Goal: Transaction & Acquisition: Purchase product/service

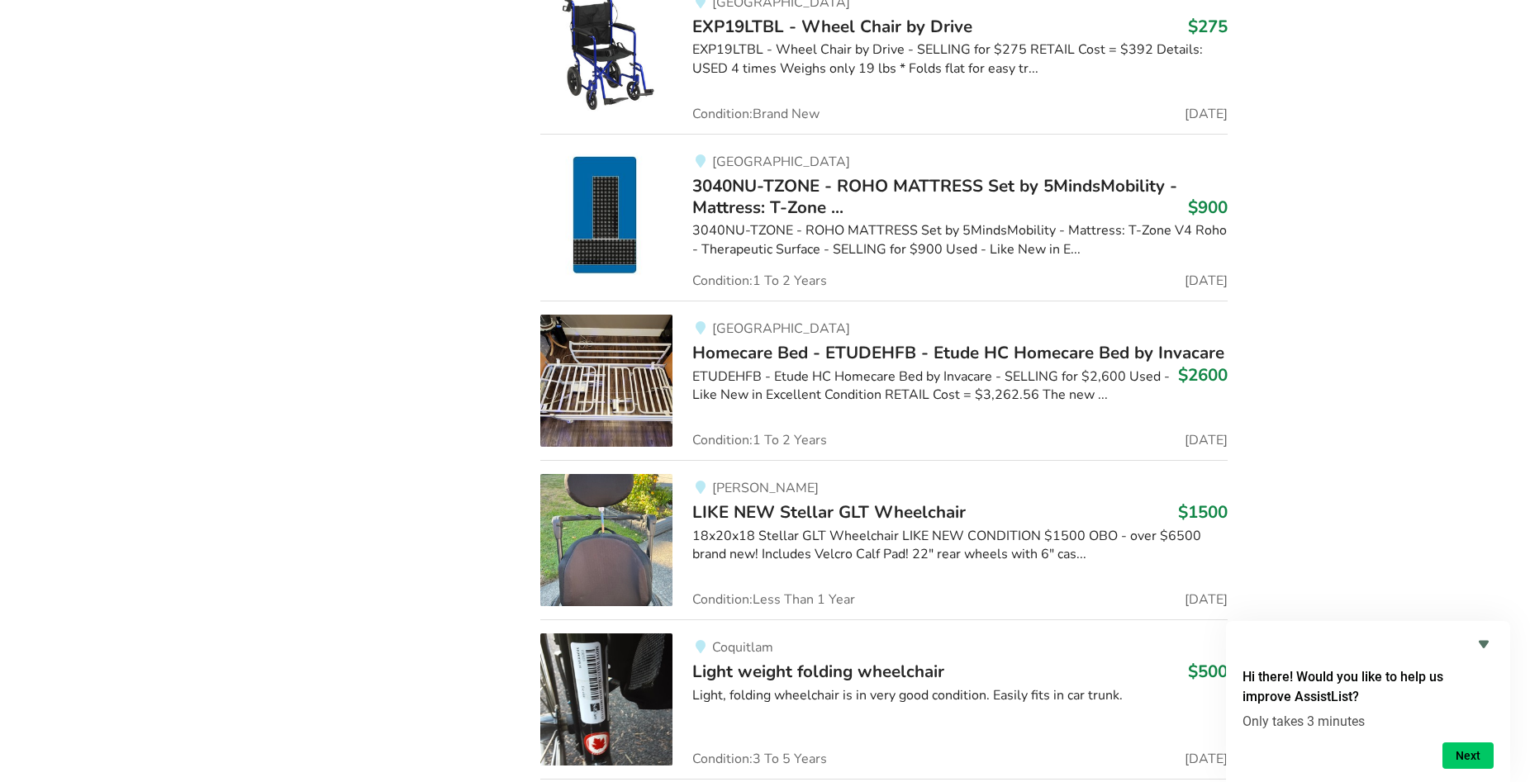
scroll to position [14277, 0]
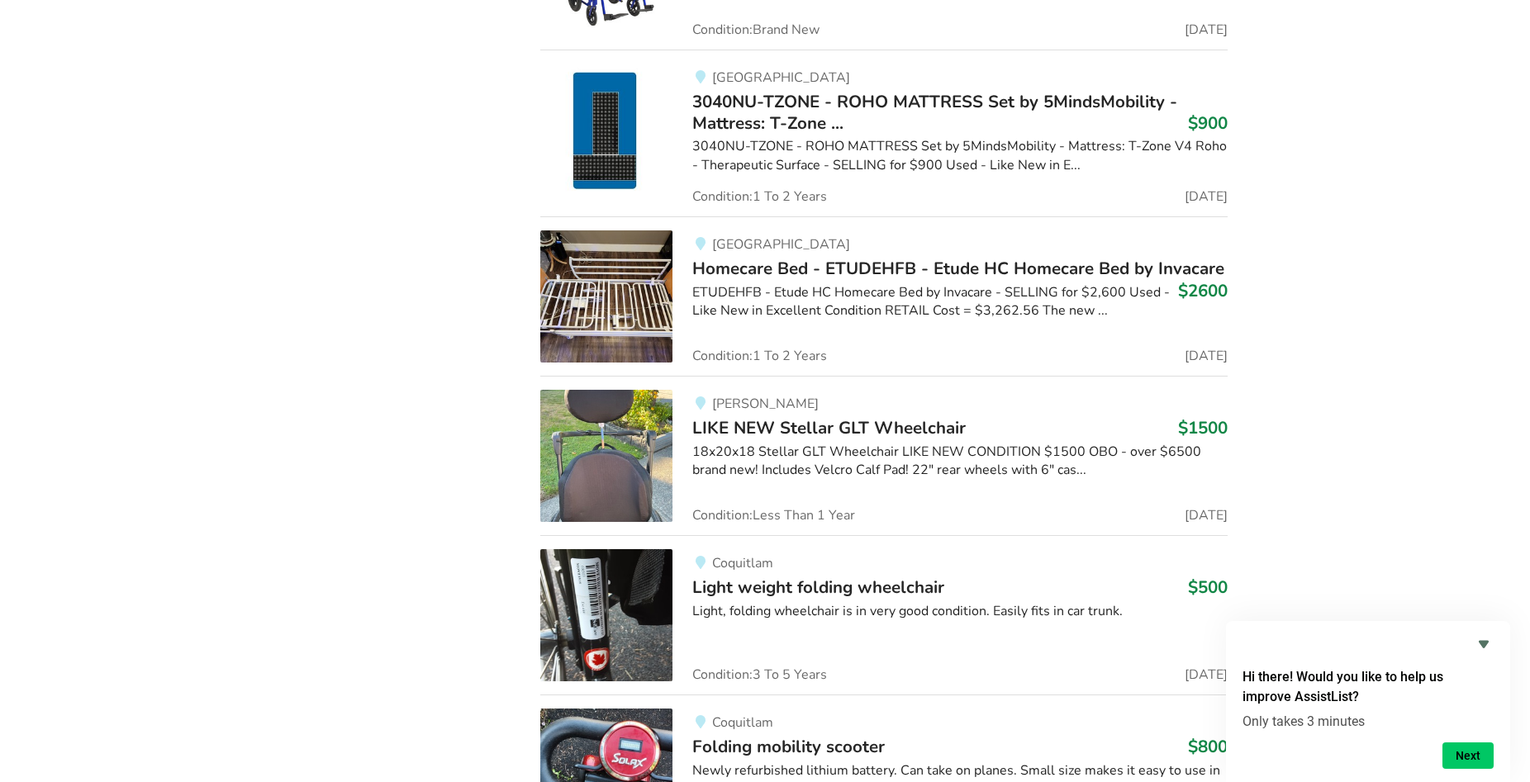
click at [748, 443] on div "18x20x18 Stellar GLT Wheelchair LIKE NEW CONDITION $1500 OBO - over $6500 brand…" at bounding box center [959, 462] width 535 height 38
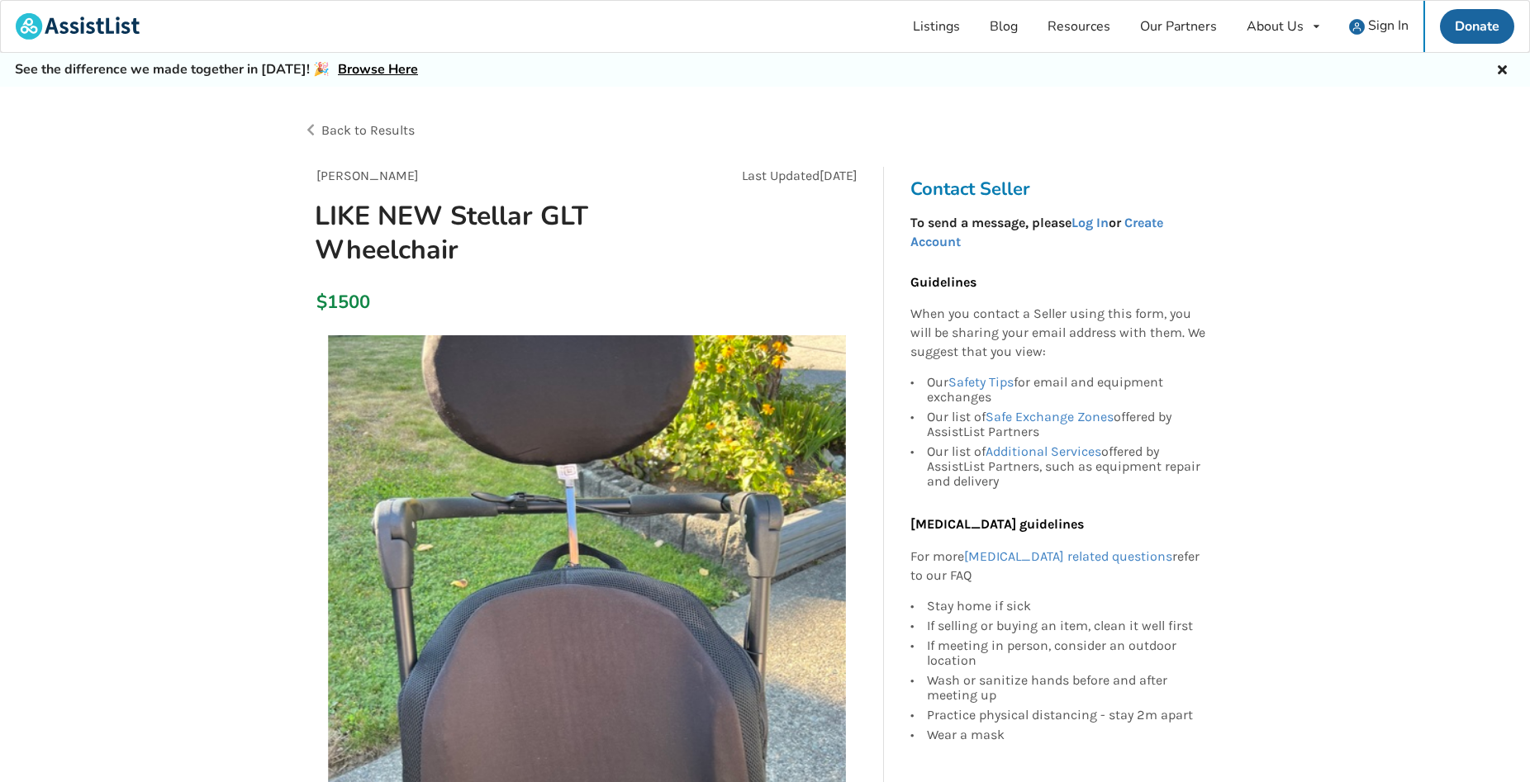
scroll to position [253, 0]
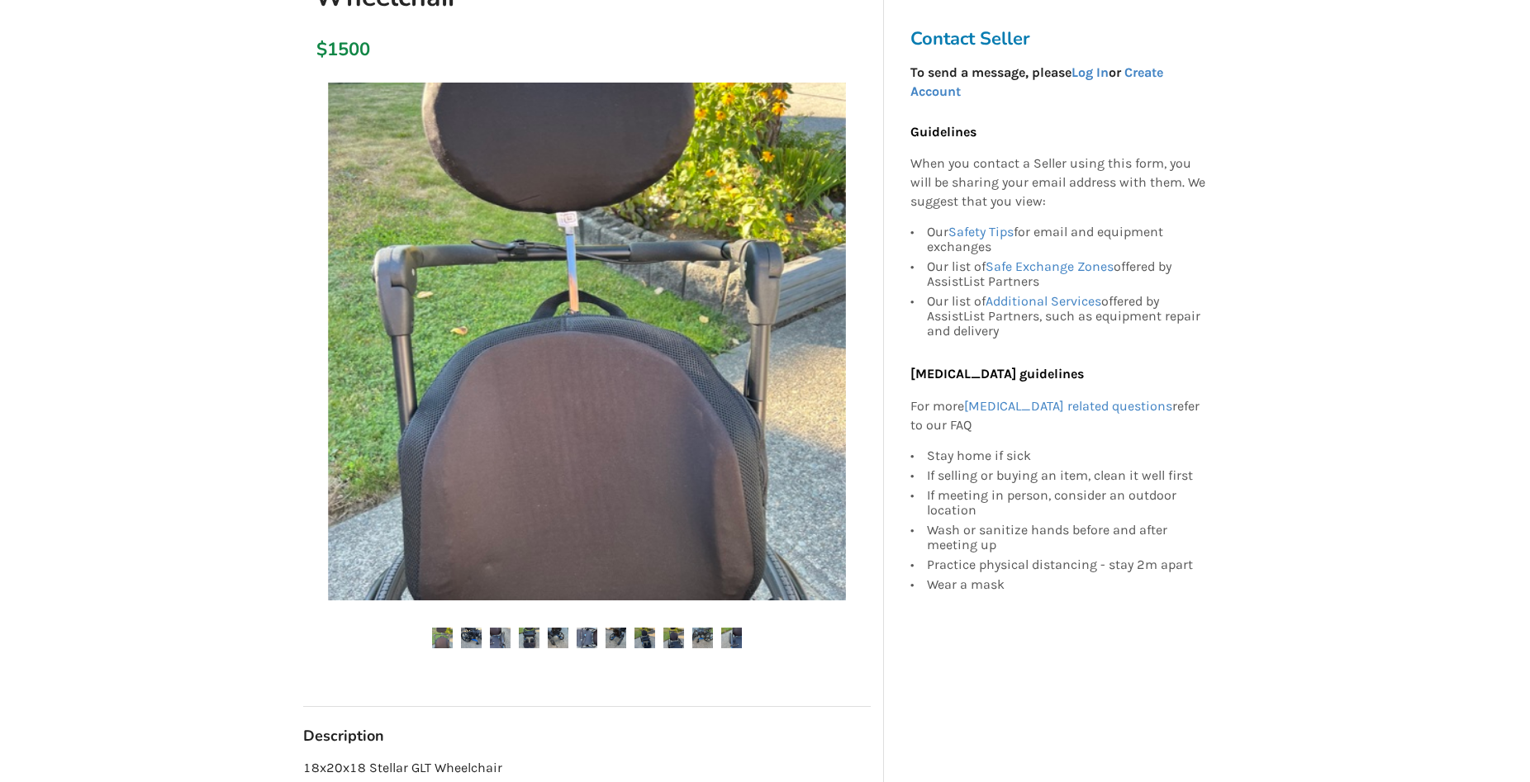
click at [702, 642] on img at bounding box center [702, 638] width 21 height 21
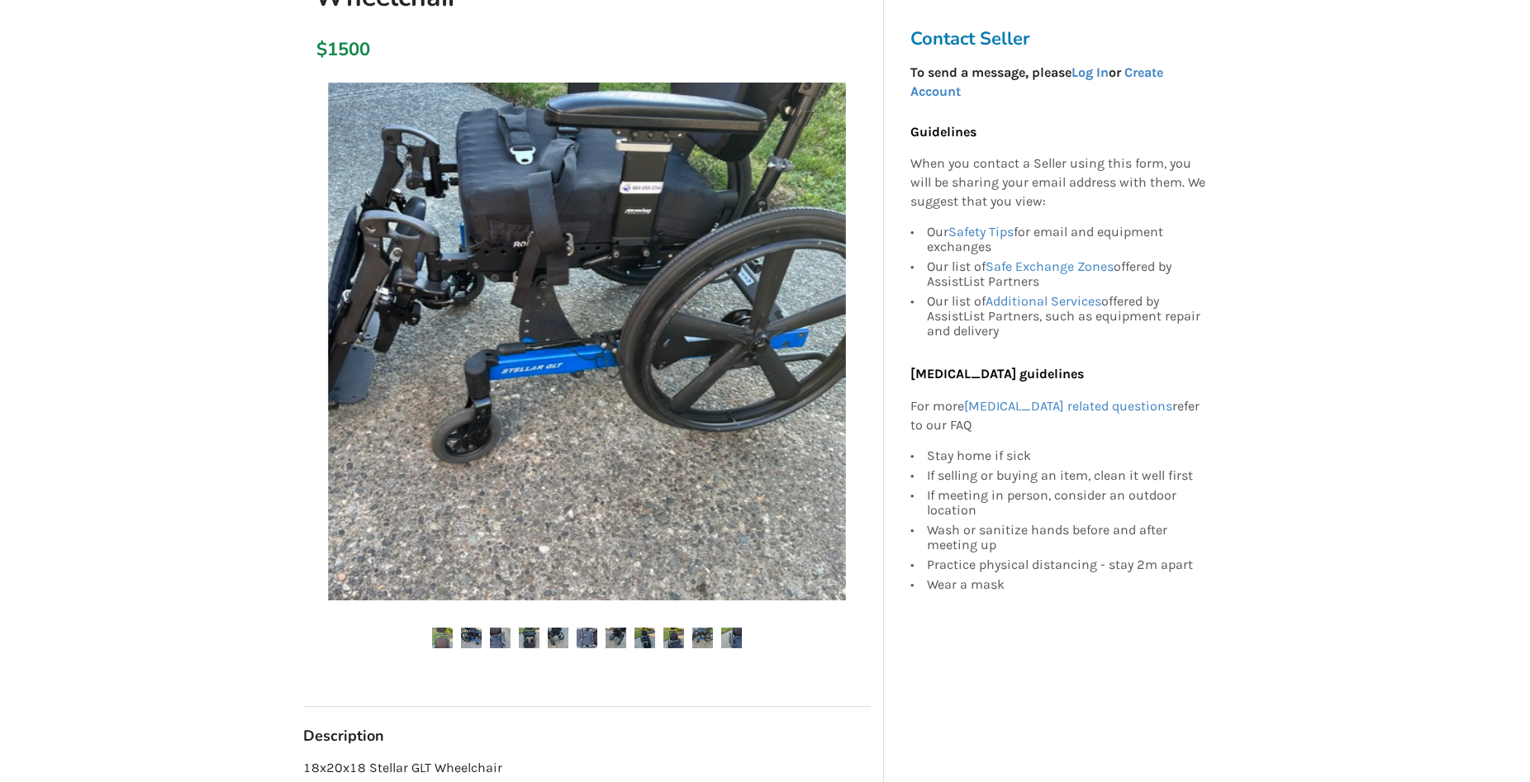
click at [672, 644] on img at bounding box center [673, 638] width 21 height 21
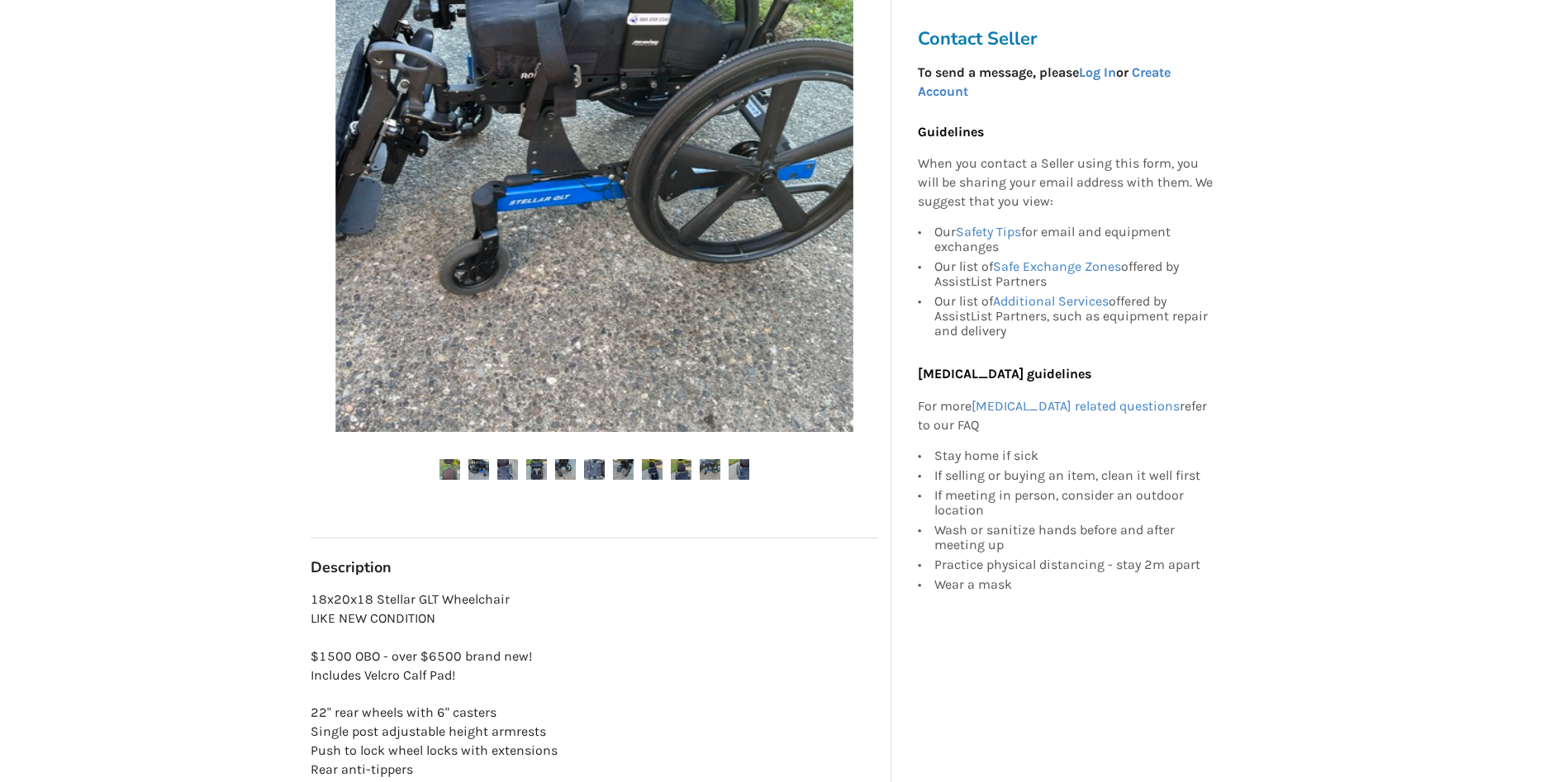
scroll to position [337, 0]
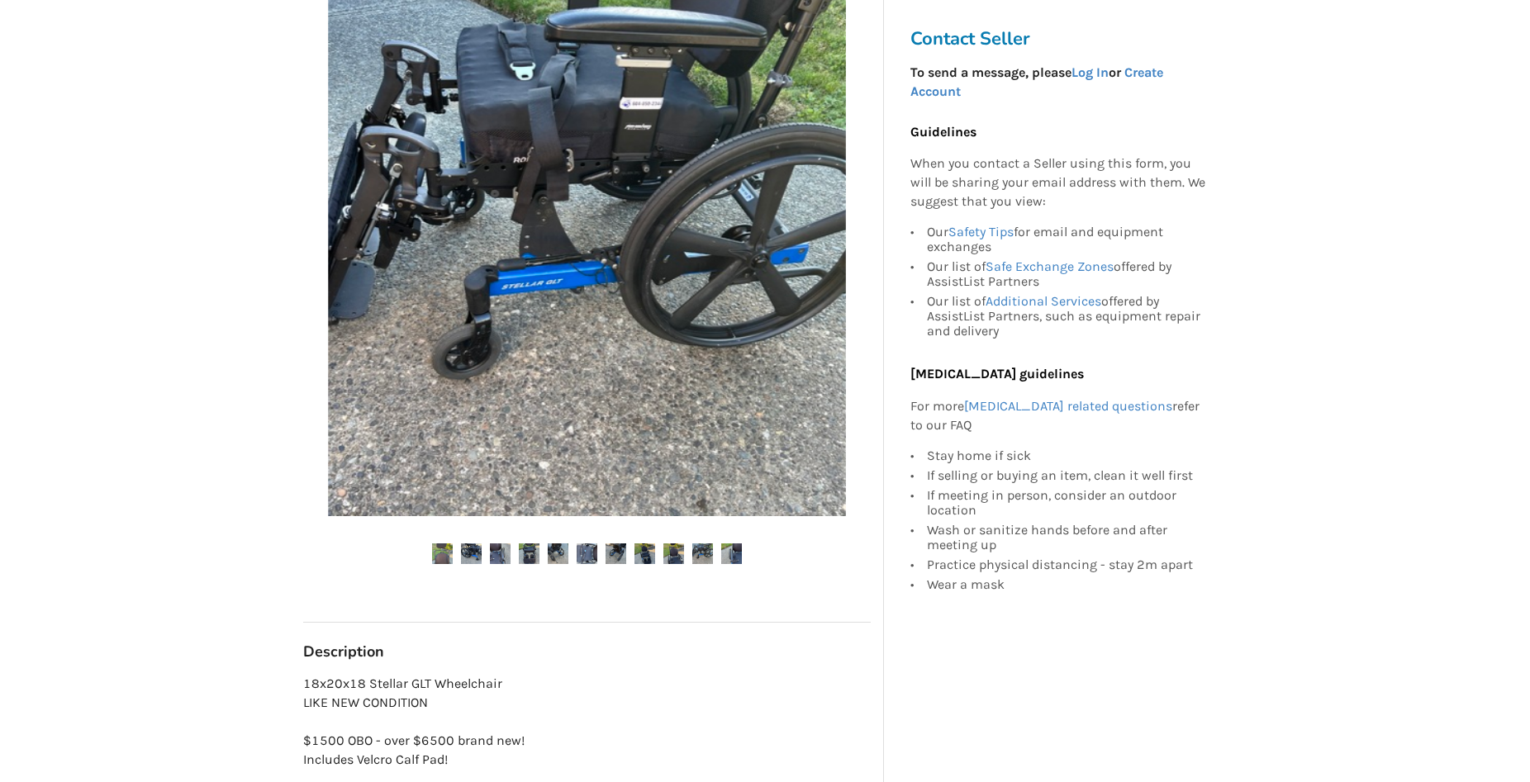
click at [588, 558] on img at bounding box center [587, 554] width 21 height 21
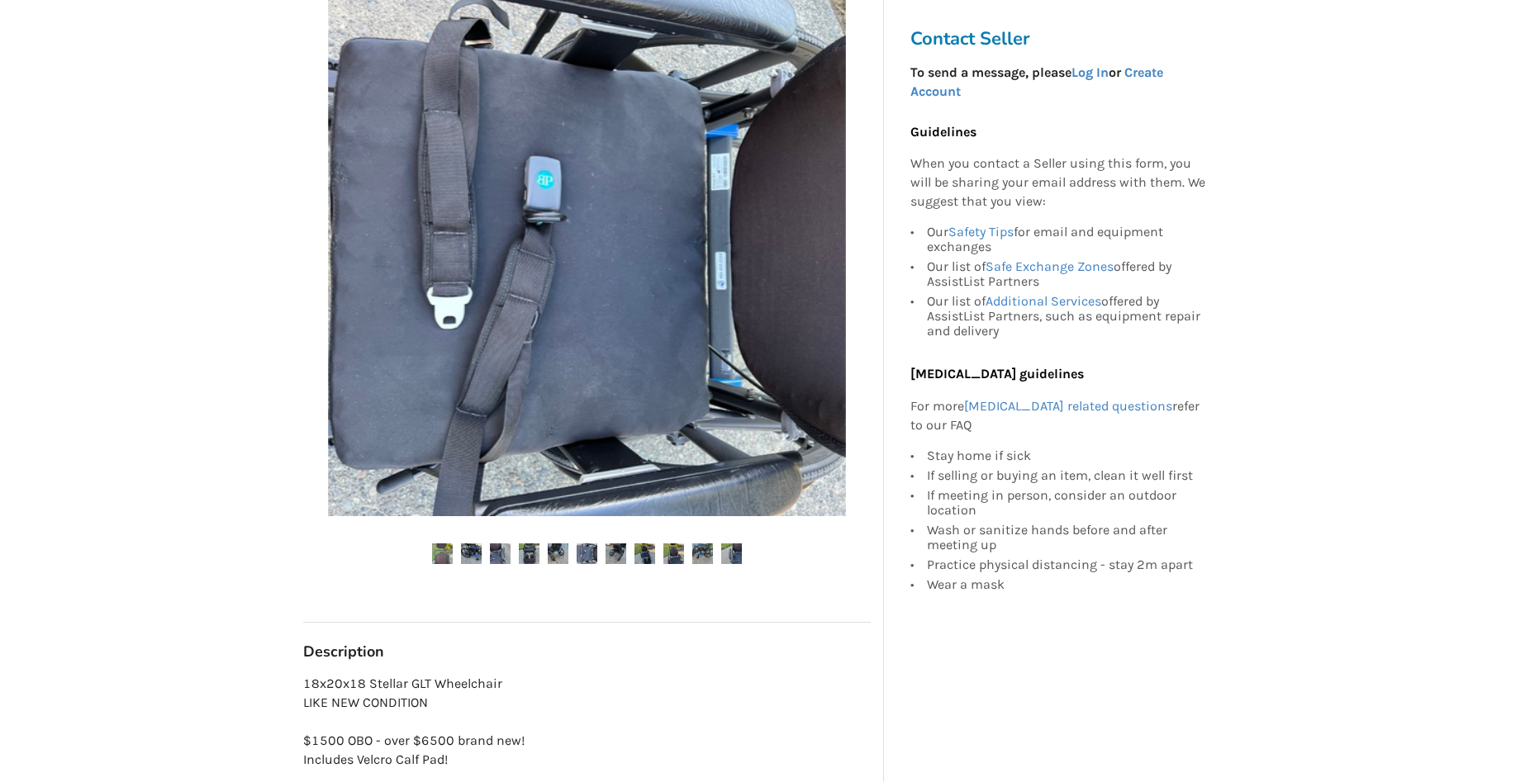
click at [488, 562] on ul at bounding box center [587, 555] width 568 height 22
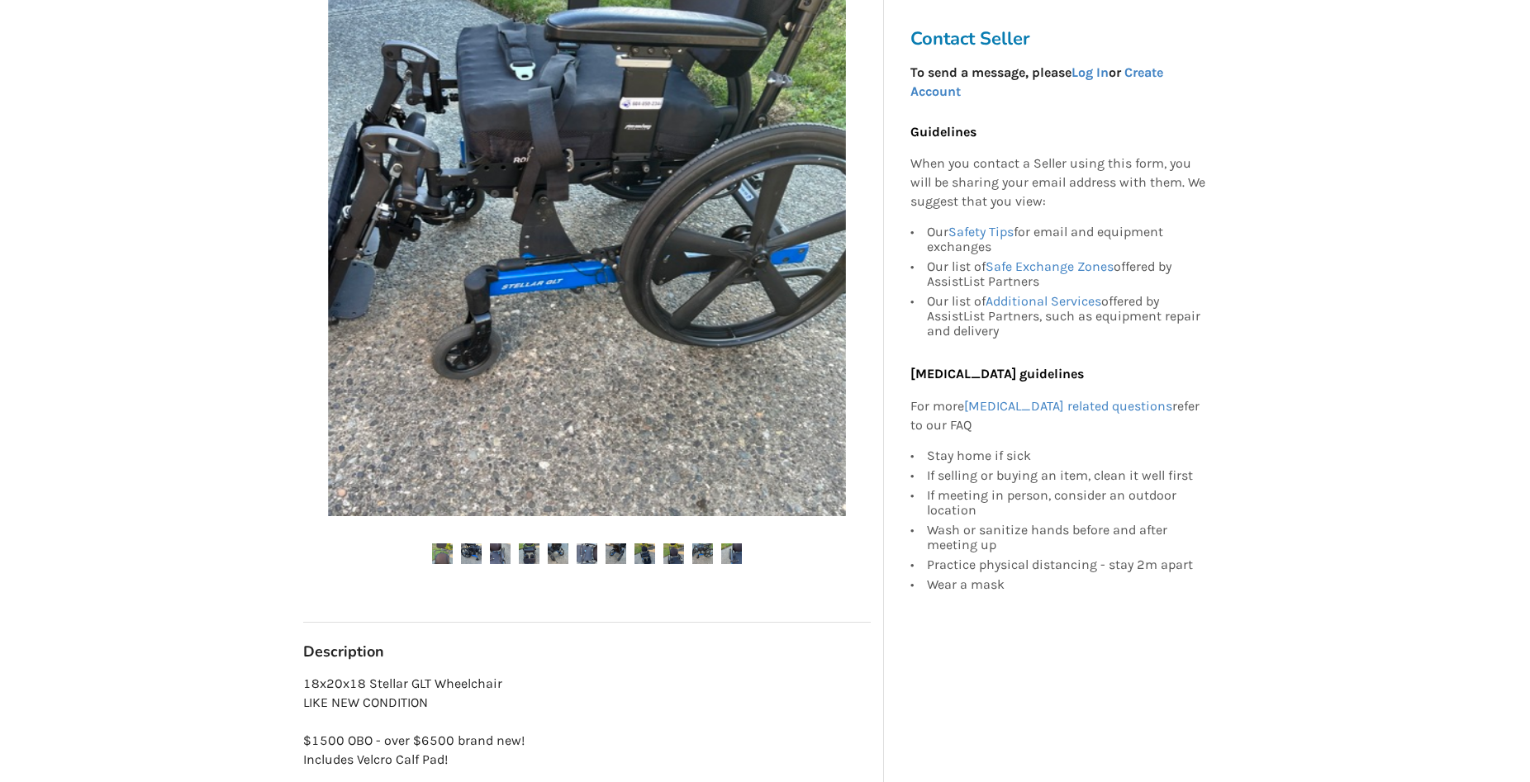
click at [529, 562] on img at bounding box center [529, 554] width 21 height 21
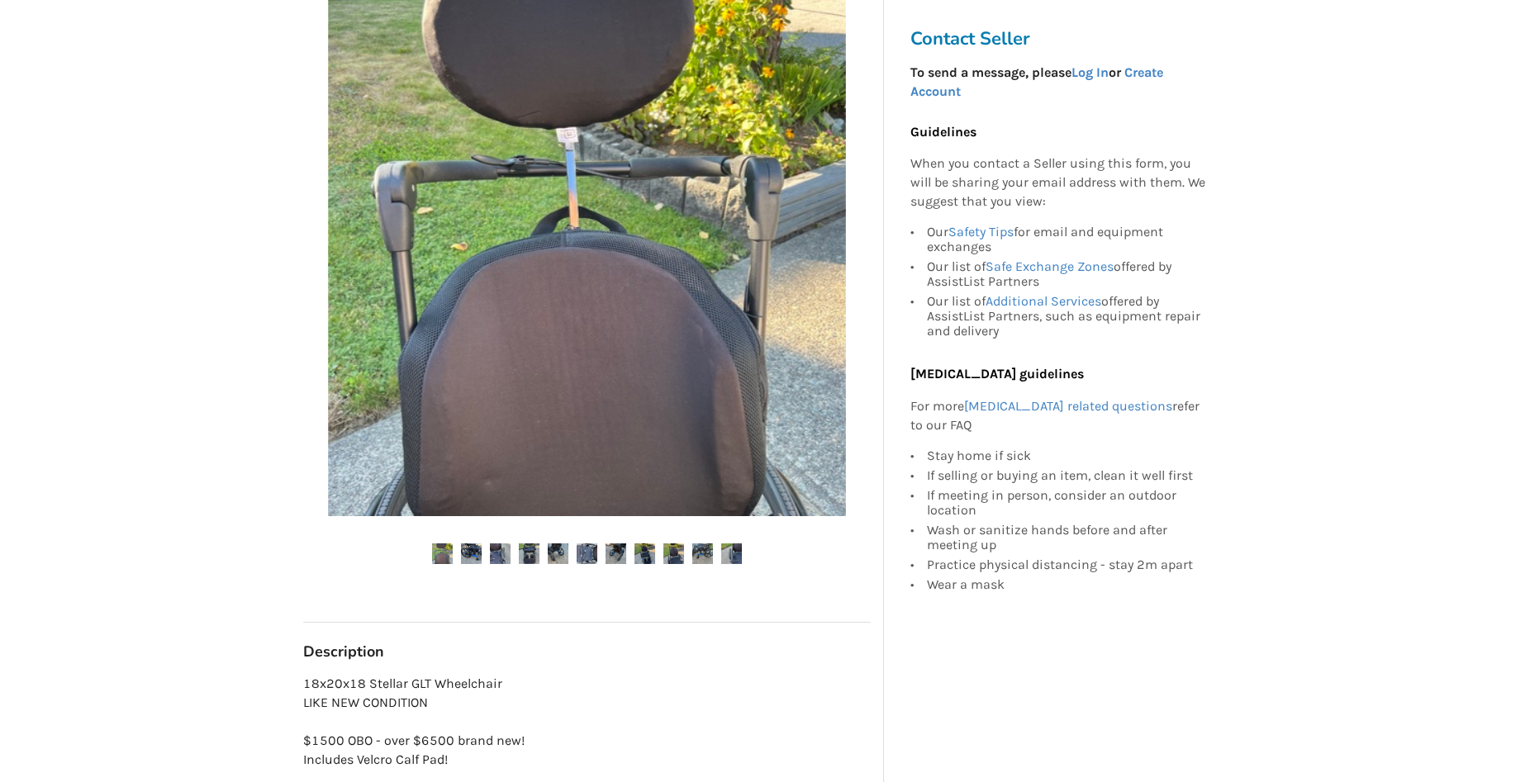
click at [534, 558] on img at bounding box center [529, 554] width 21 height 21
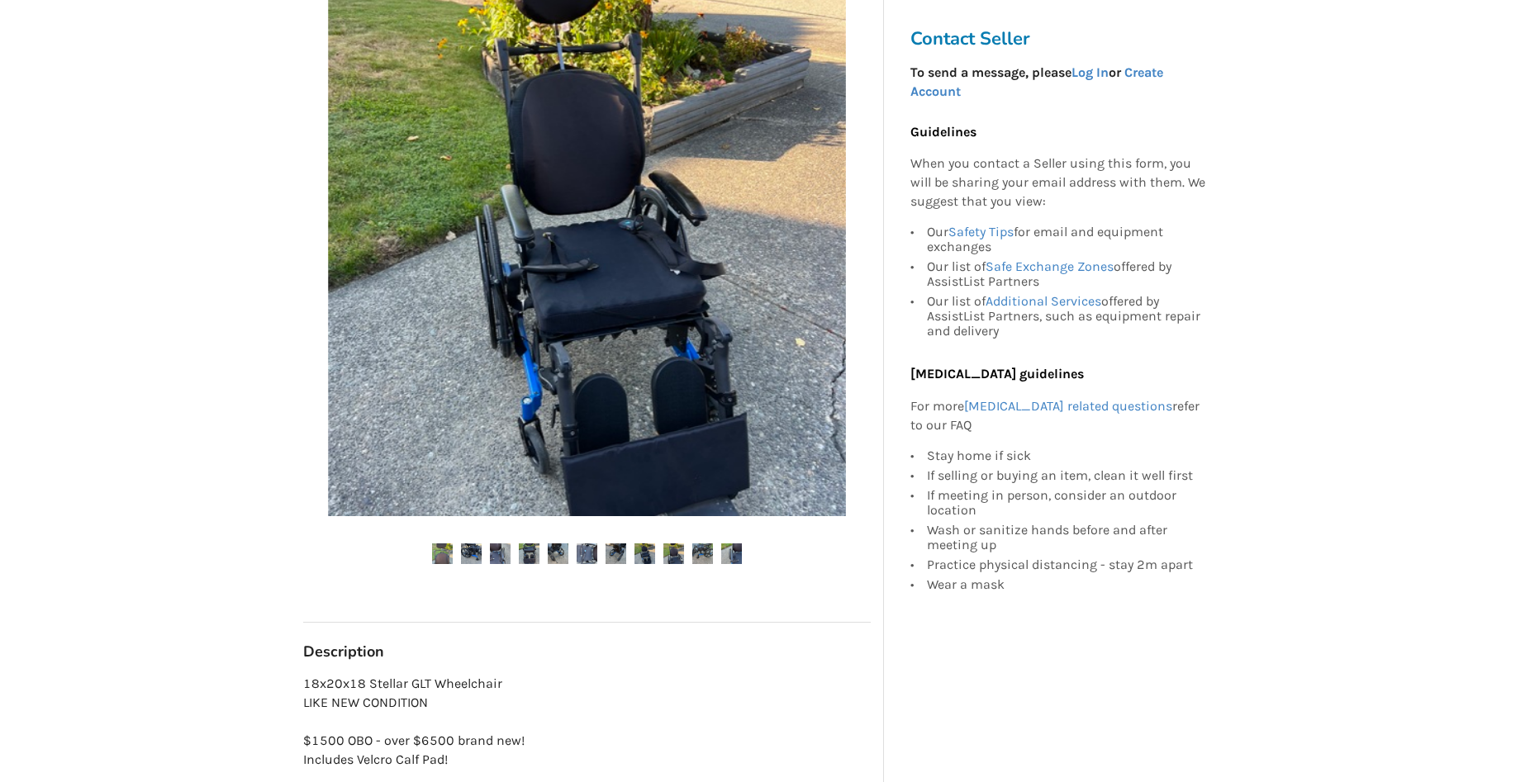
click at [658, 471] on img at bounding box center [587, 257] width 518 height 518
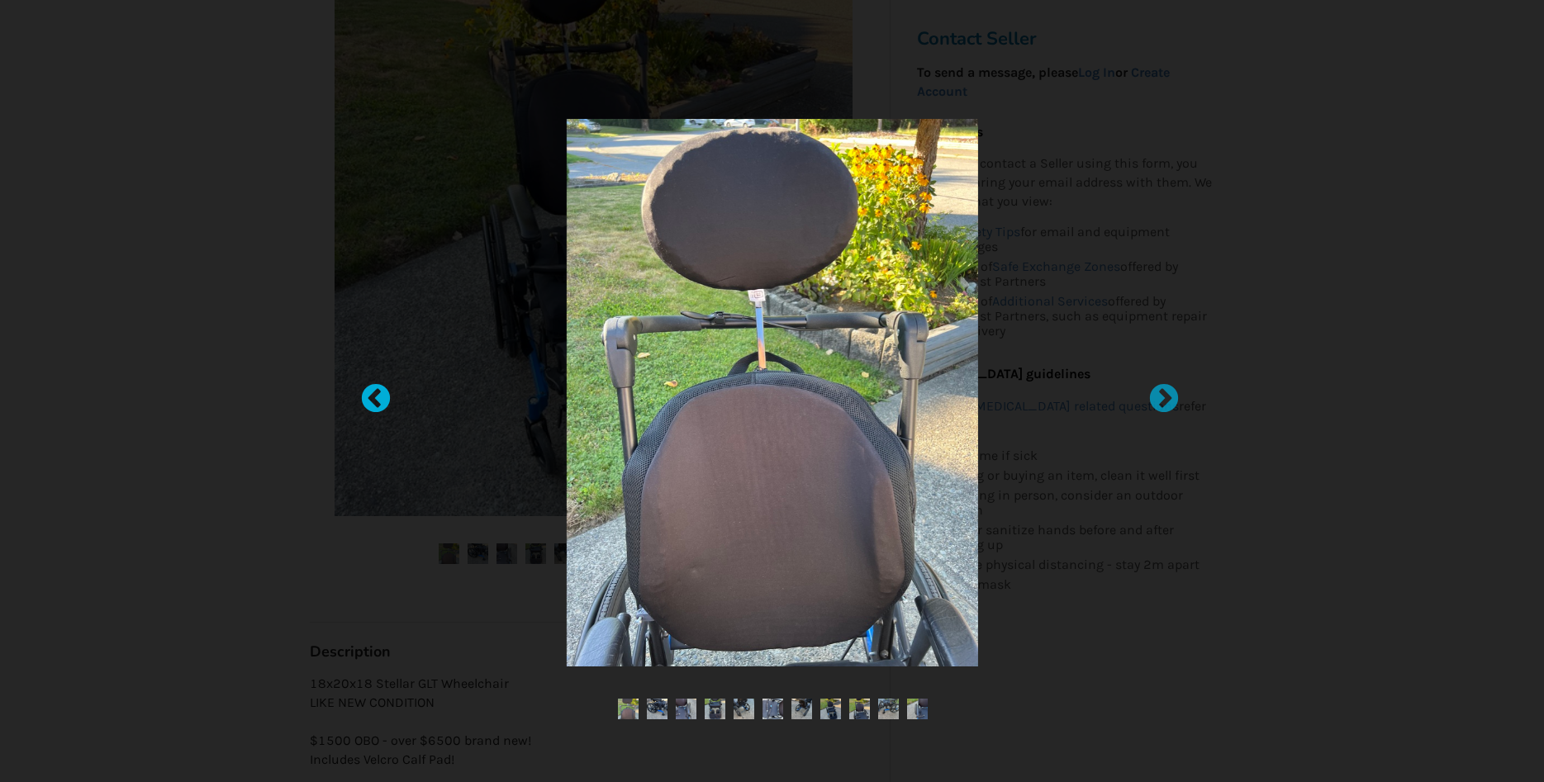
click at [376, 396] on div at bounding box center [367, 391] width 17 height 17
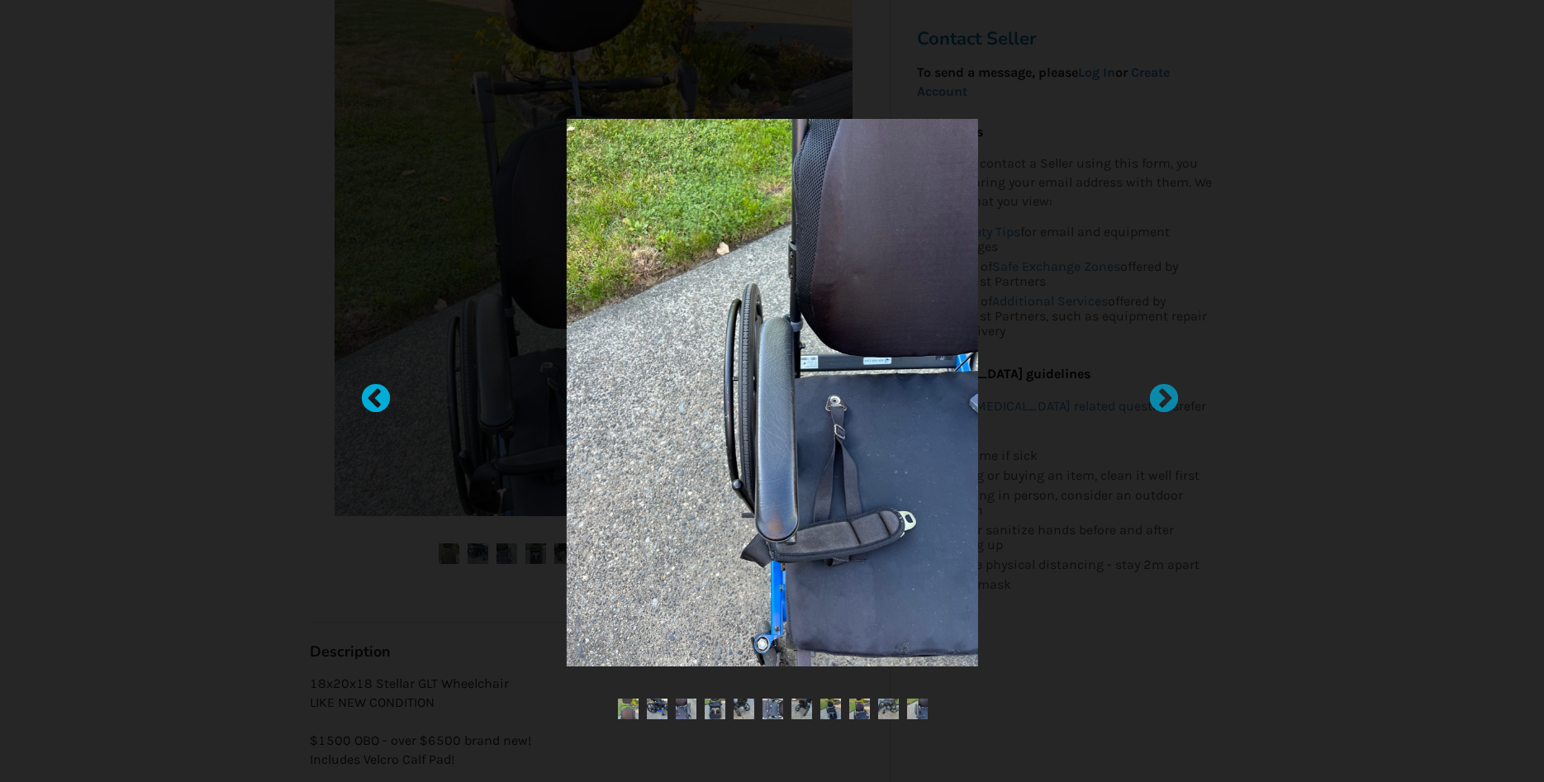
click at [376, 396] on div at bounding box center [367, 391] width 17 height 17
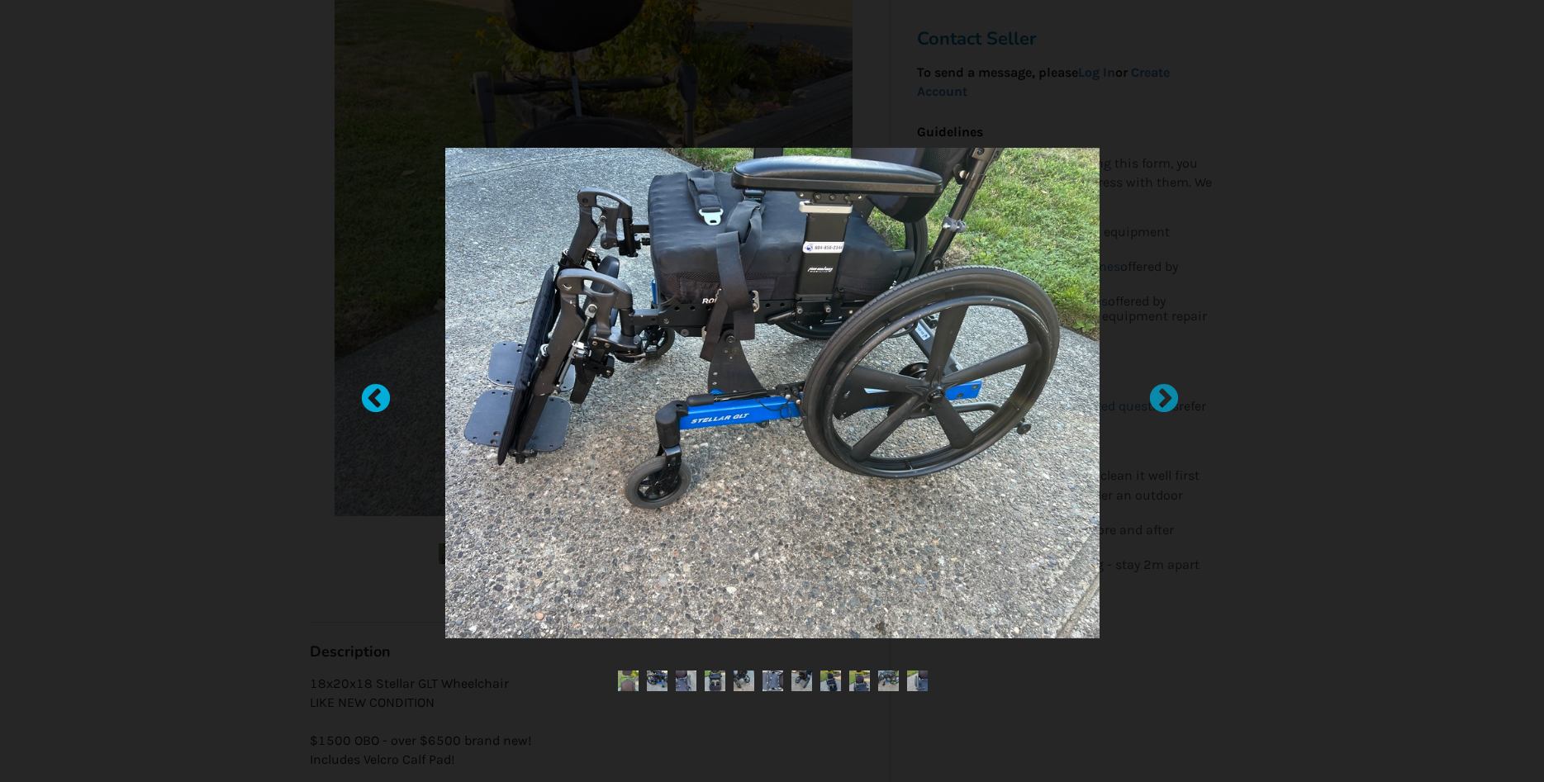
click at [376, 396] on div at bounding box center [367, 391] width 17 height 17
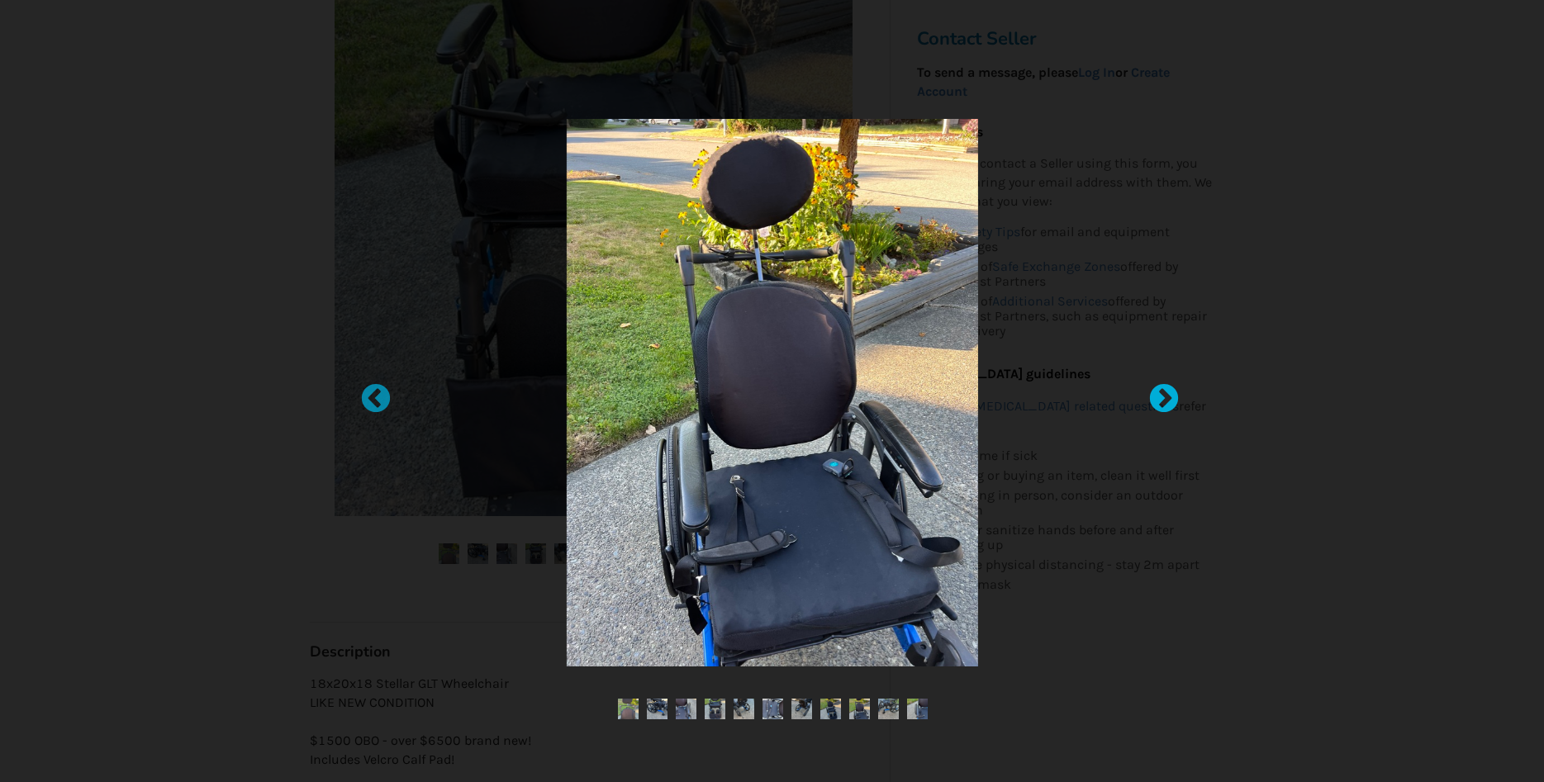
click at [1164, 397] on div at bounding box center [1156, 391] width 17 height 17
